Goal: Find specific page/section: Find specific page/section

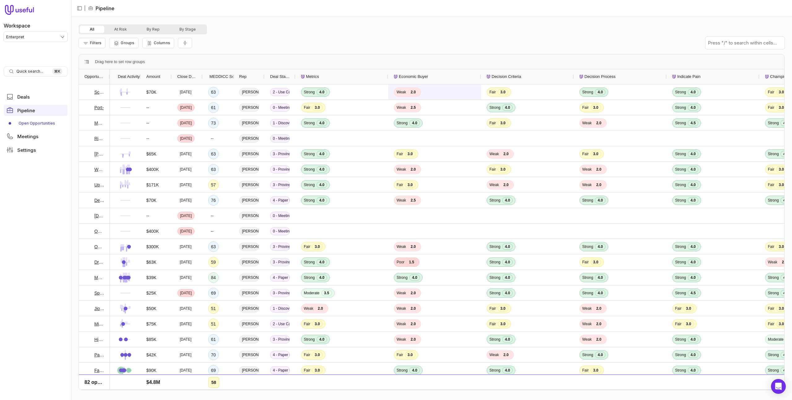
drag, startPoint x: 439, startPoint y: 78, endPoint x: 412, endPoint y: 88, distance: 29.8
click at [439, 78] on div "Economic Buyer" at bounding box center [435, 76] width 82 height 15
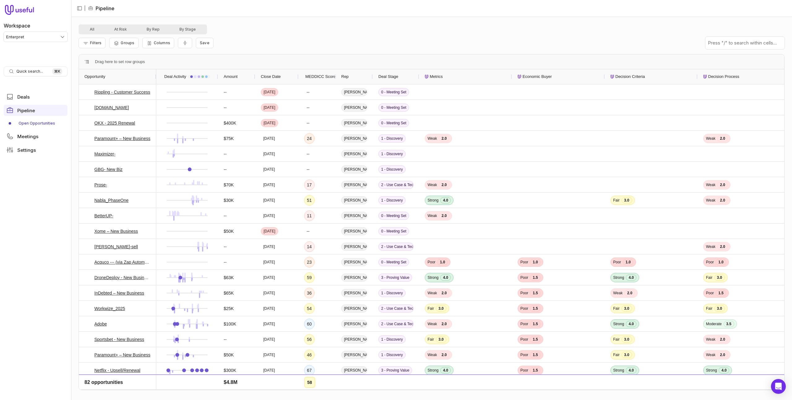
click at [315, 75] on span "MEDDICC Score" at bounding box center [320, 76] width 30 height 7
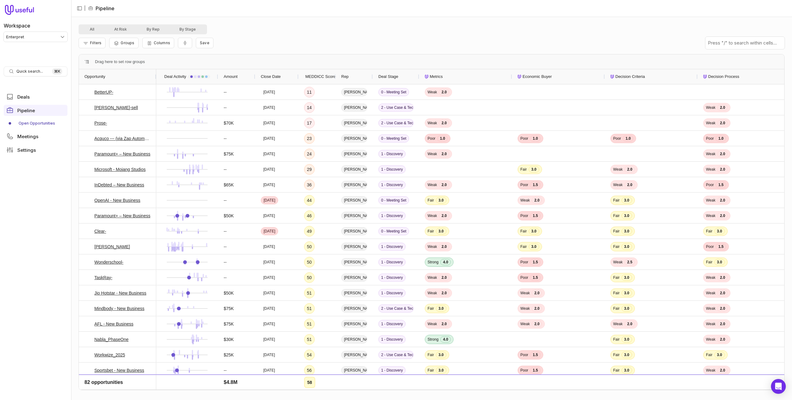
click at [315, 75] on span "MEDDICC Score" at bounding box center [320, 76] width 30 height 7
